Goal: Task Accomplishment & Management: Manage account settings

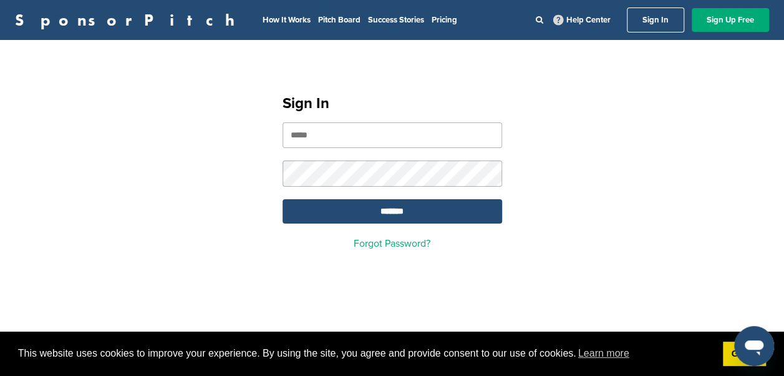
type input "**********"
click at [383, 225] on div "**********" at bounding box center [393, 166] width 250 height 193
click at [383, 216] on input "*******" at bounding box center [393, 211] width 220 height 24
